Goal: Task Accomplishment & Management: Manage account settings

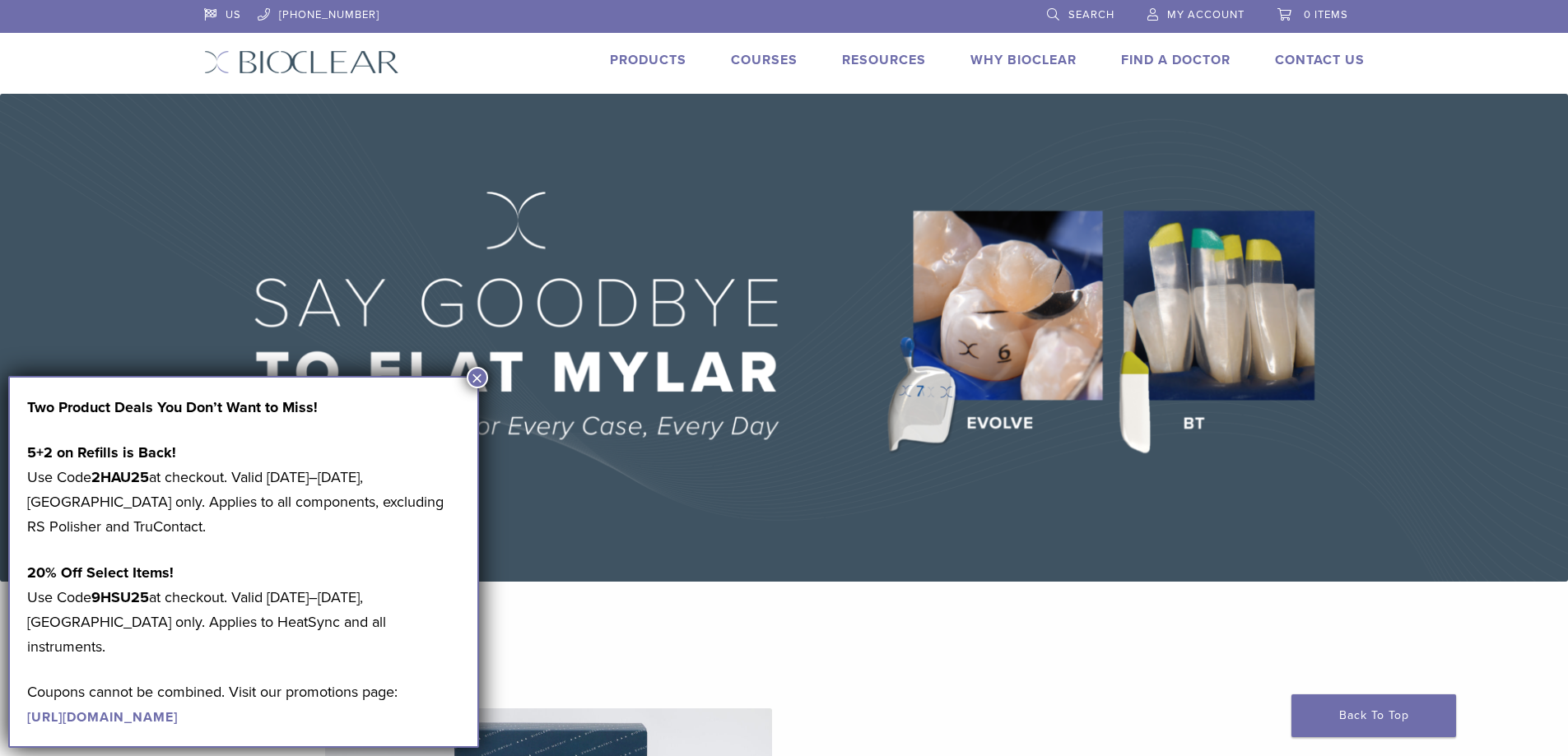
click at [1204, 12] on span "My Account" at bounding box center [1205, 14] width 77 height 13
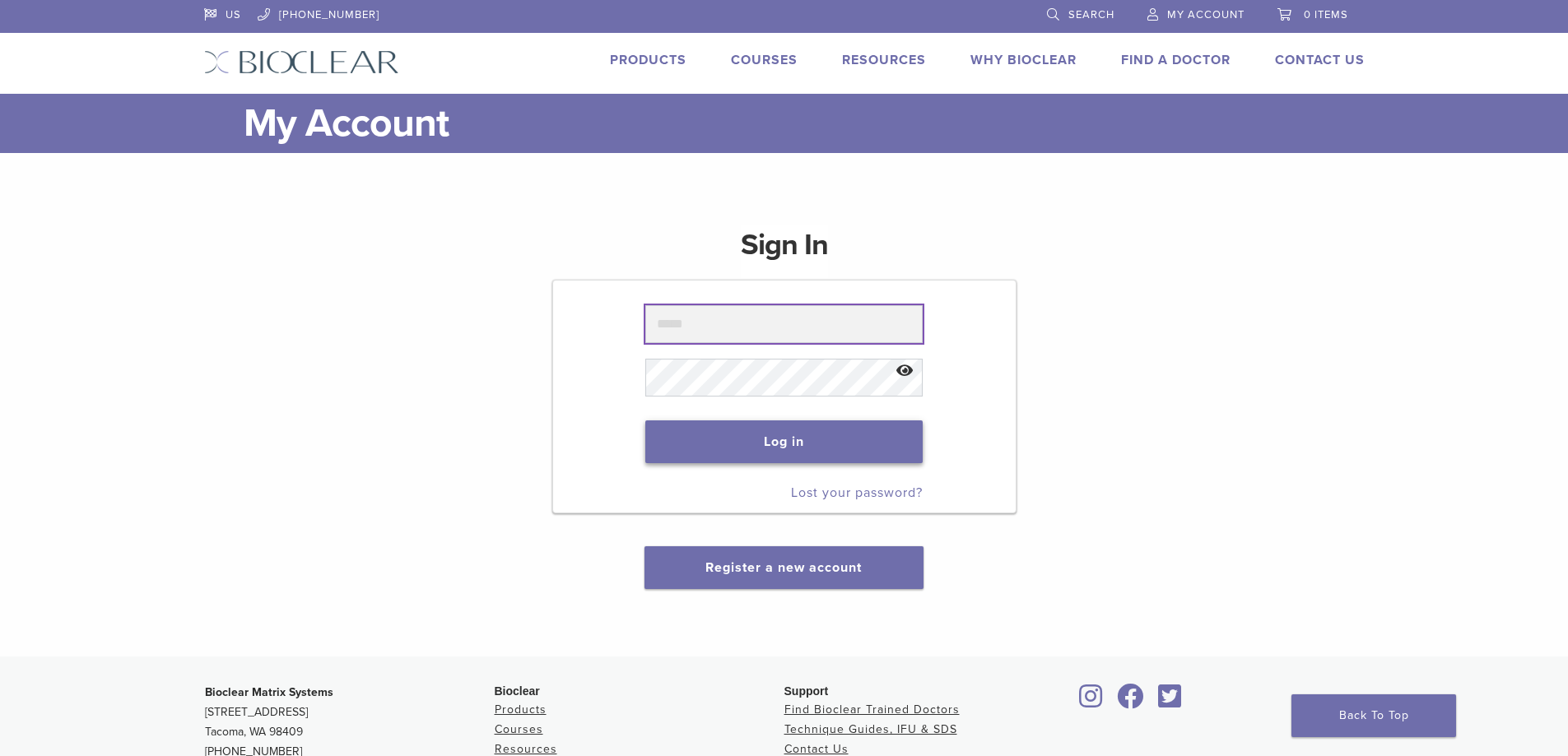
type input "**********"
click at [756, 442] on button "Log in" at bounding box center [784, 442] width 277 height 42
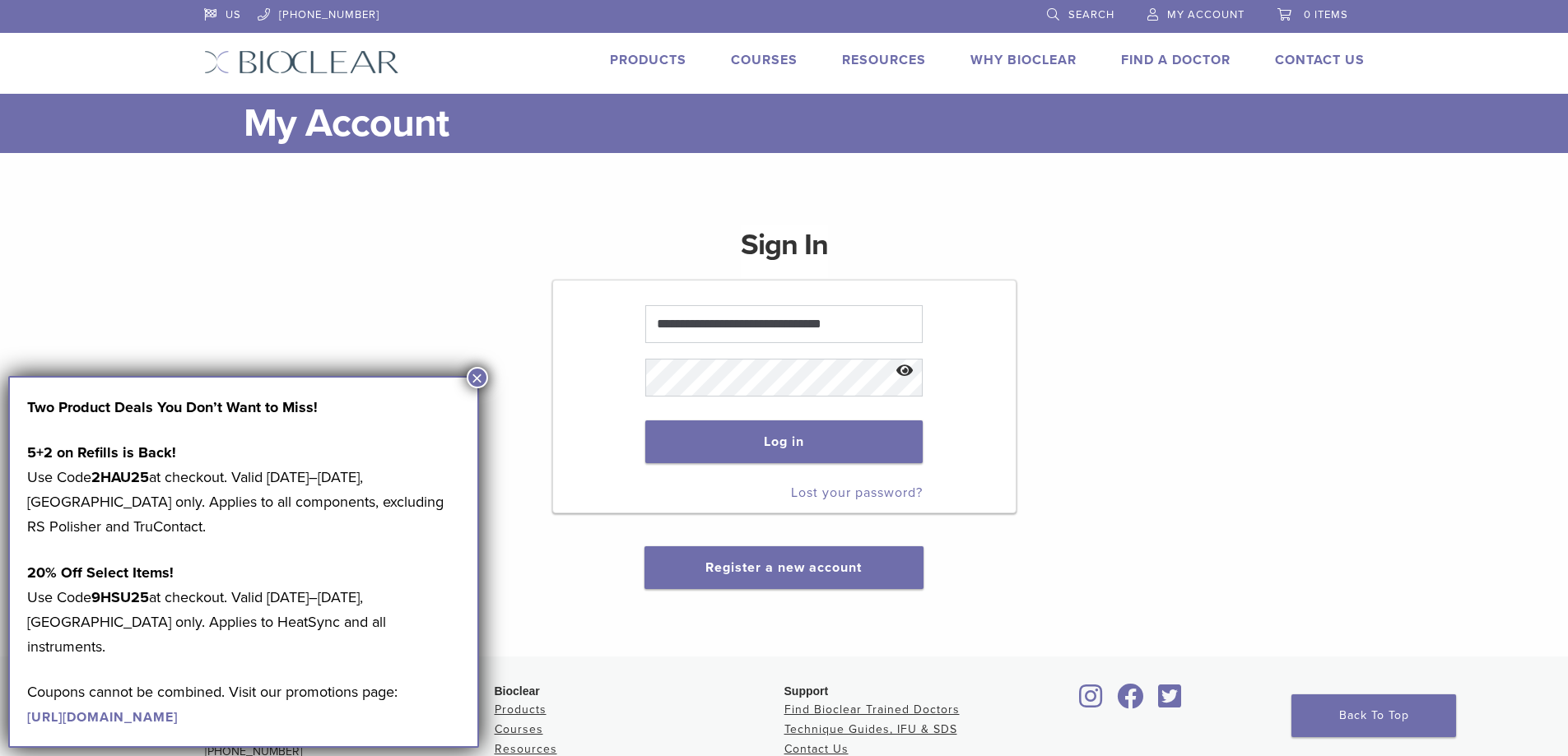
click at [475, 376] on button "×" at bounding box center [477, 377] width 21 height 21
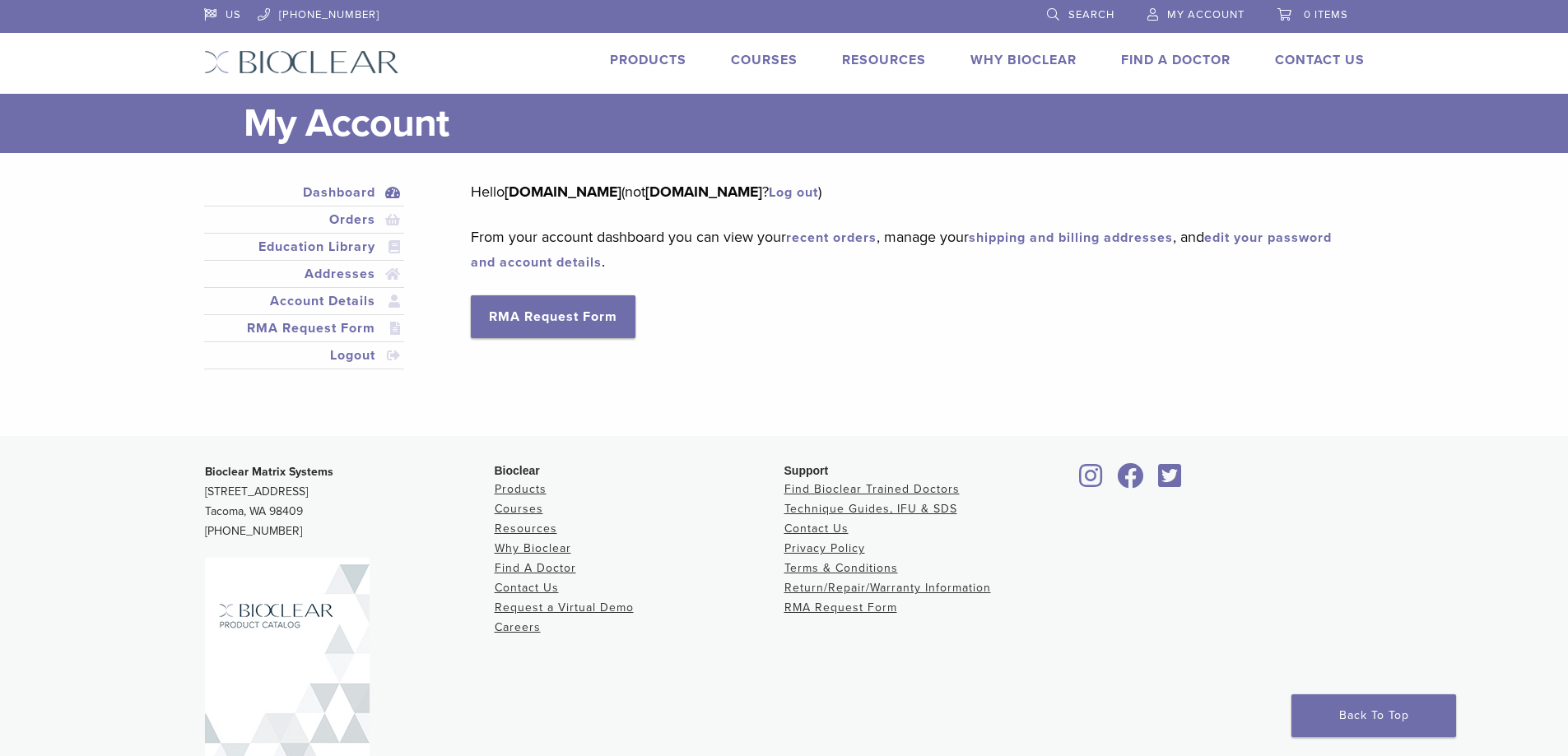
click at [620, 257] on link "edit your password and account details" at bounding box center [901, 250] width 861 height 41
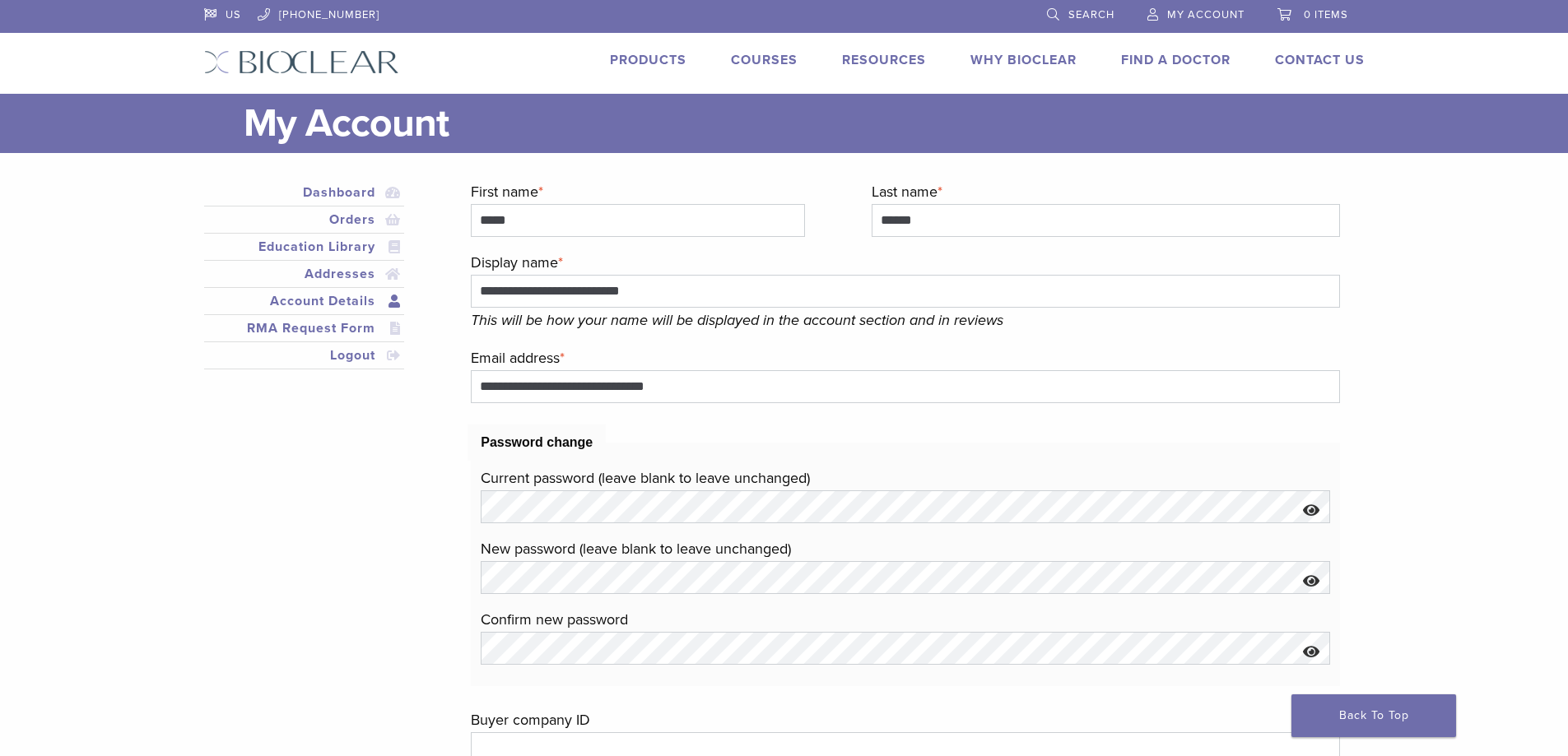
click at [331, 296] on link "Account Details" at bounding box center [304, 301] width 195 height 20
click at [349, 223] on link "Orders" at bounding box center [304, 219] width 195 height 20
